Goal: Information Seeking & Learning: Learn about a topic

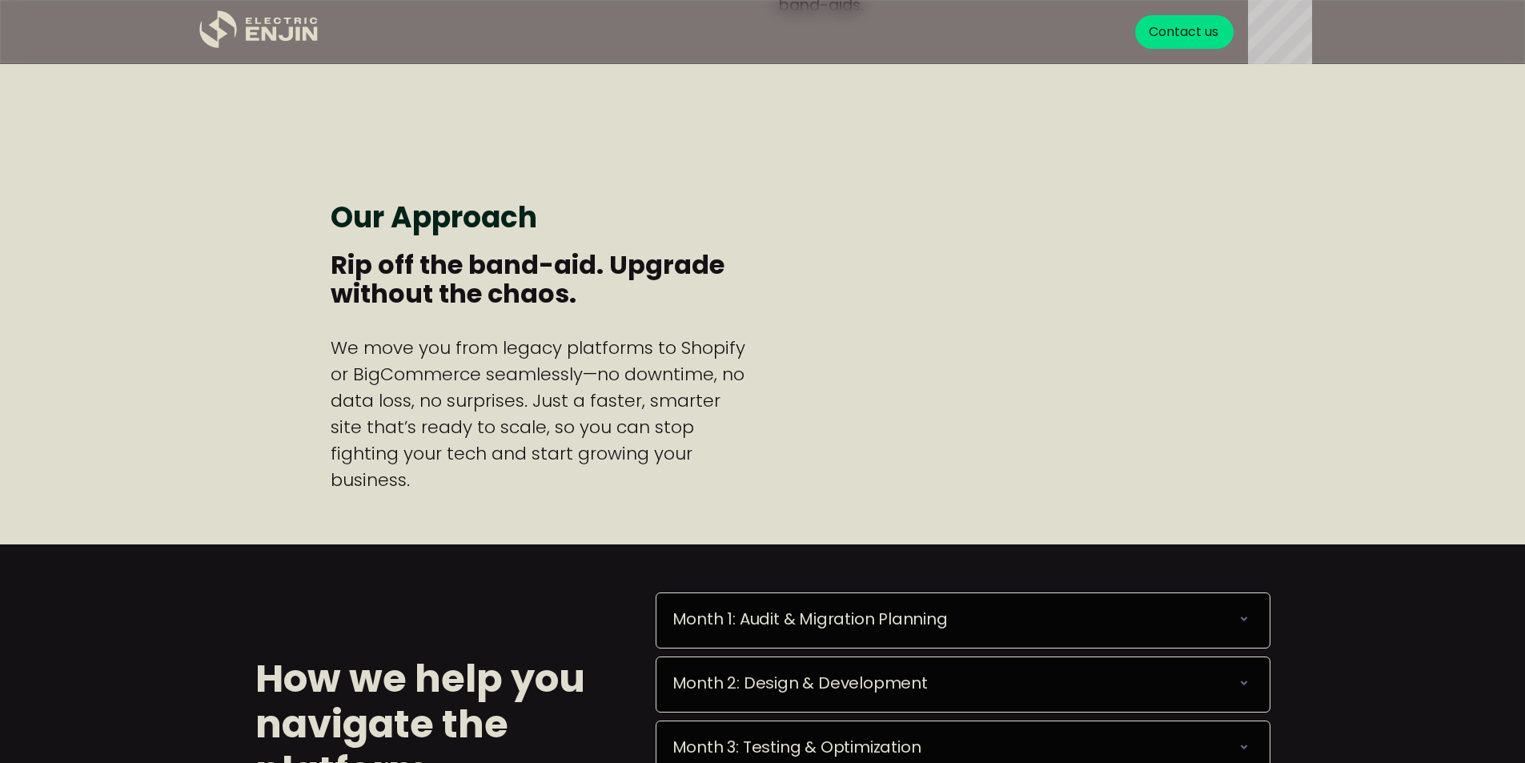
scroll to position [1281, 0]
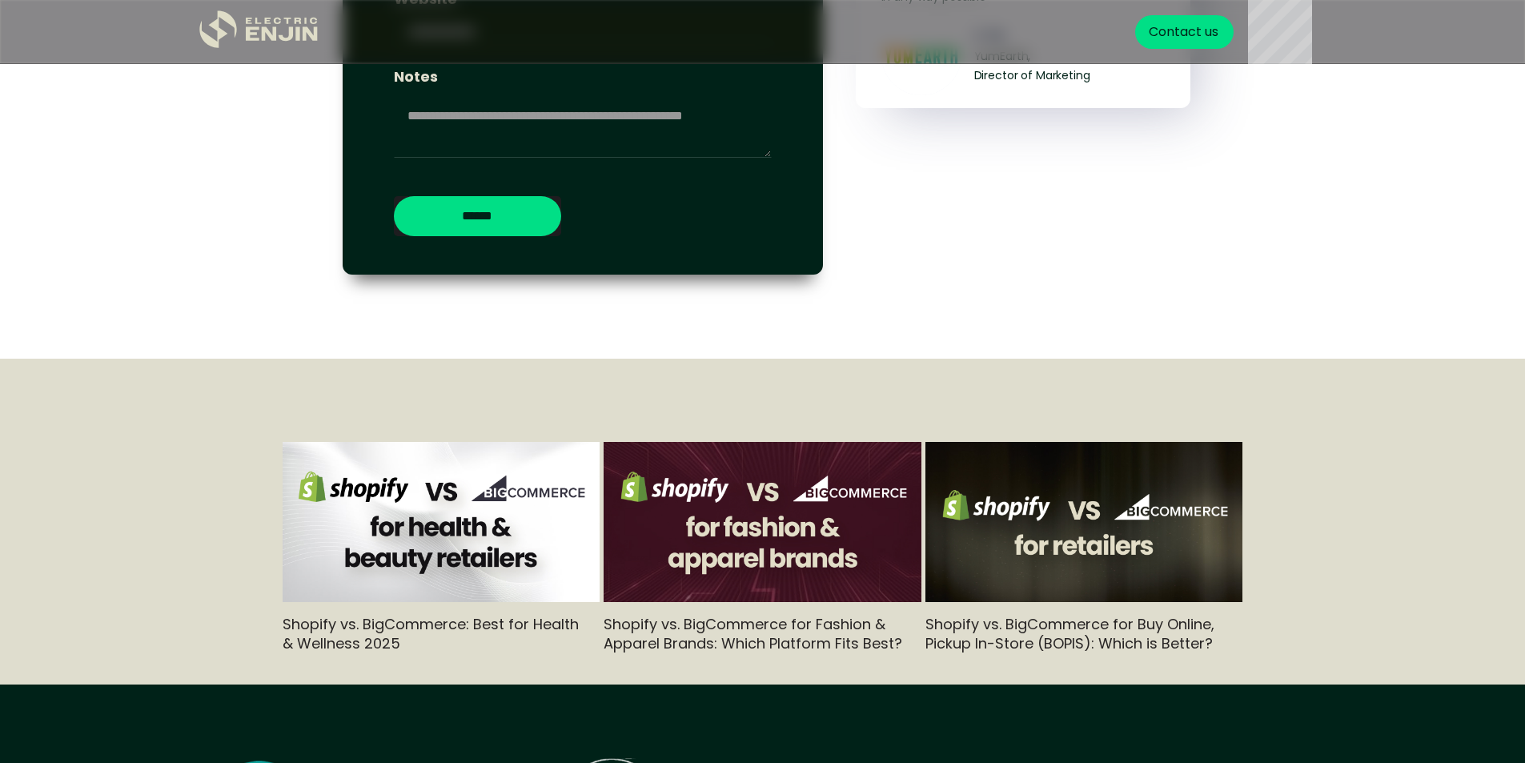
scroll to position [4502, 0]
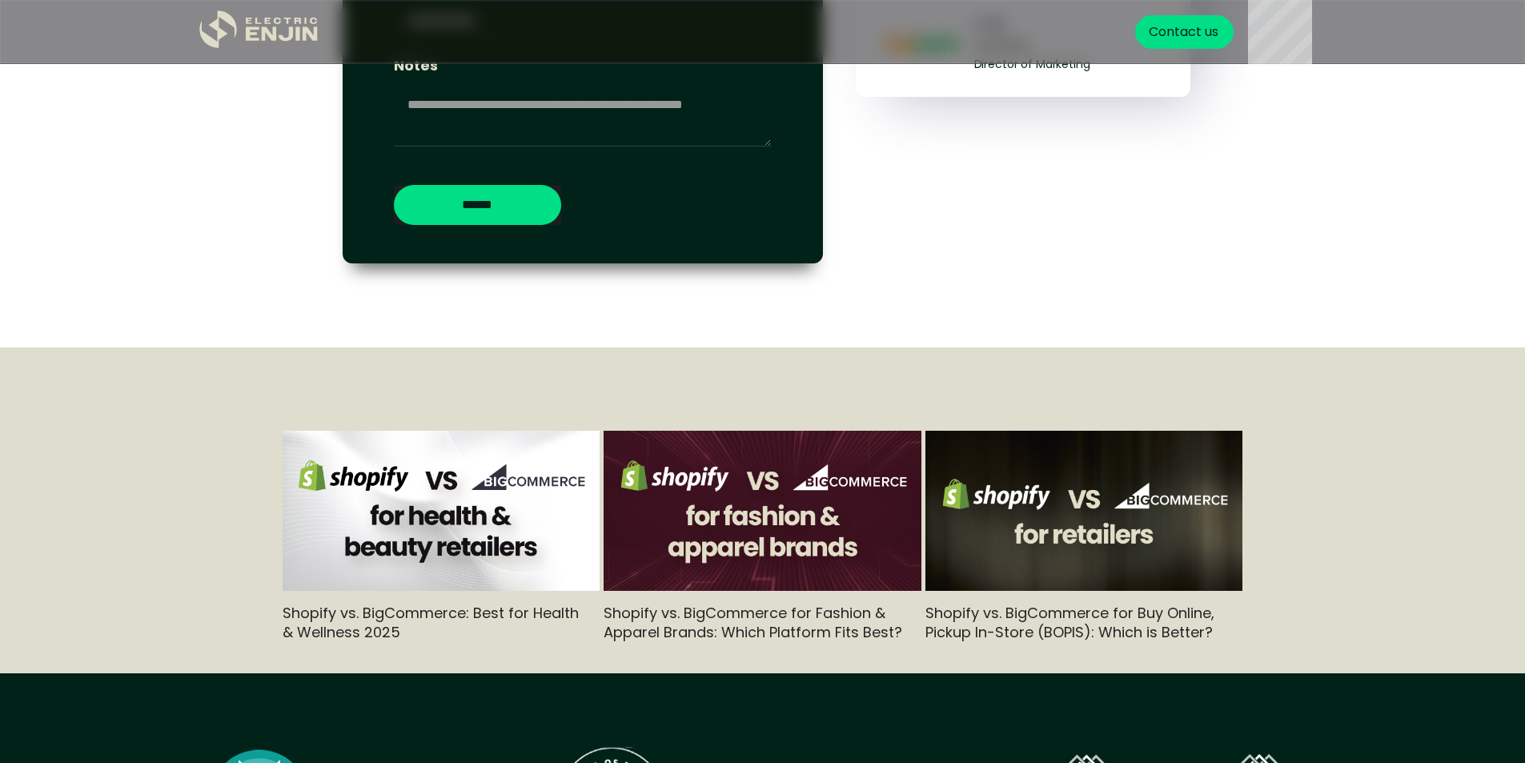
click at [803, 510] on img at bounding box center [763, 511] width 318 height 178
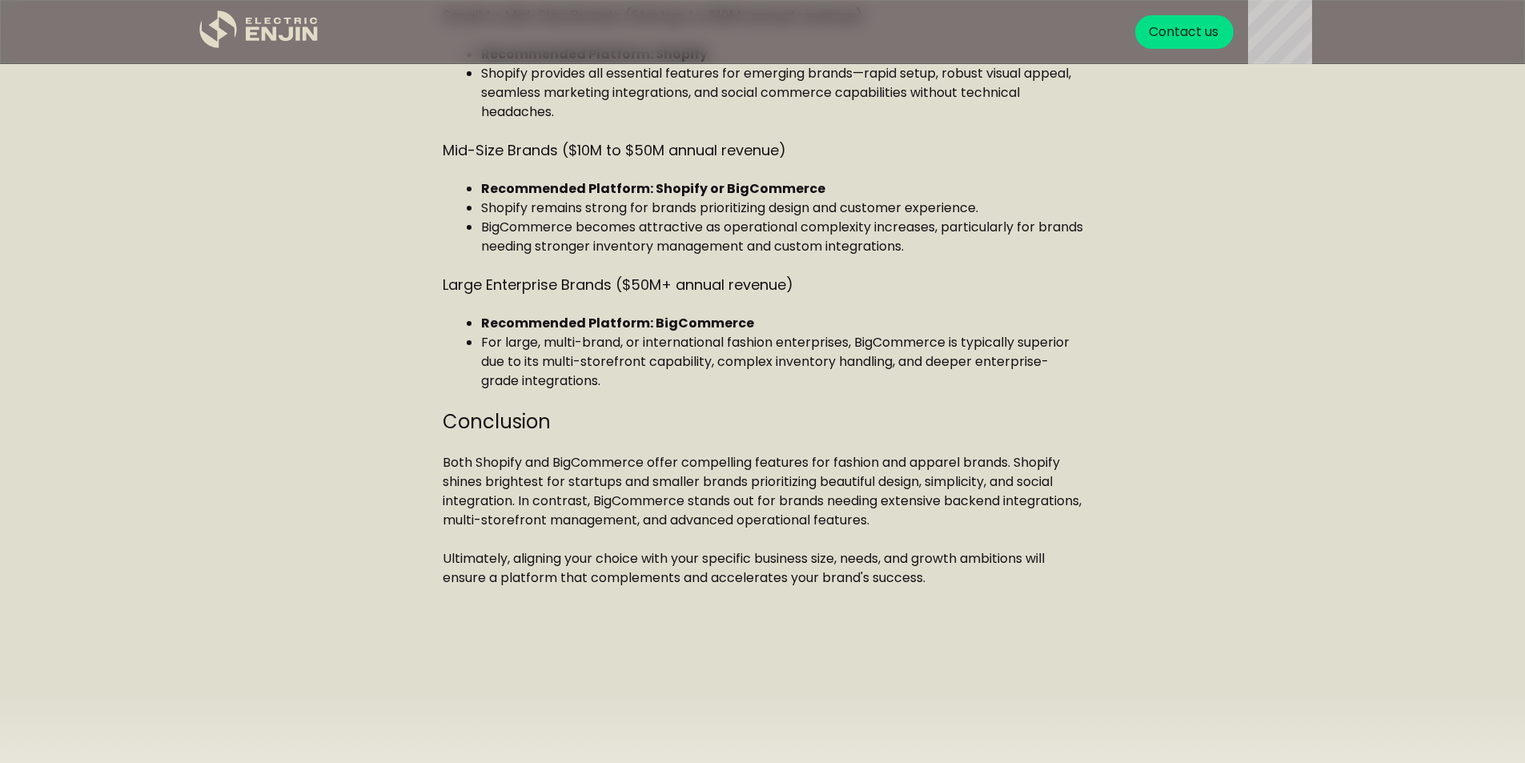
scroll to position [1821, 0]
